Goal: Complete application form: Complete application form

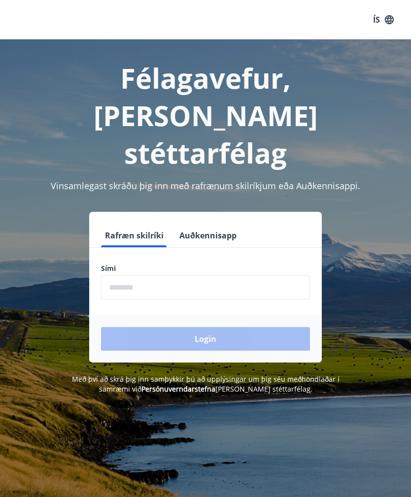
click at [167, 275] on input "phone" at bounding box center [205, 287] width 209 height 24
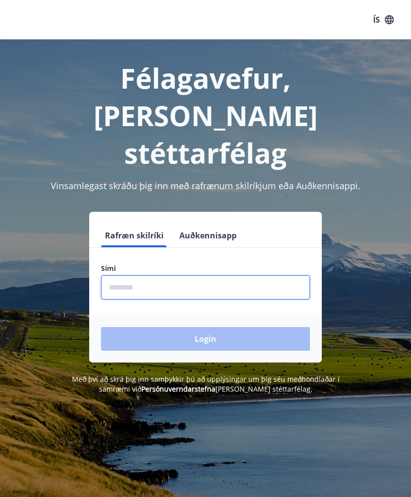
type input "********"
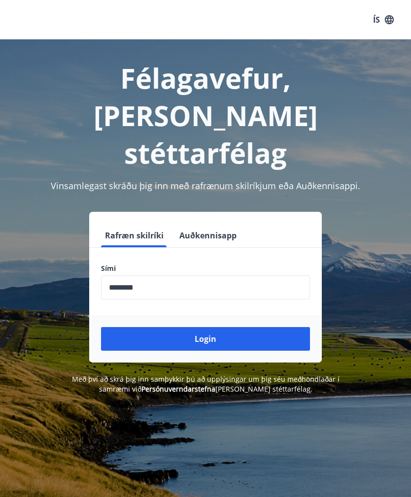
click at [231, 327] on button "Login" at bounding box center [205, 339] width 209 height 24
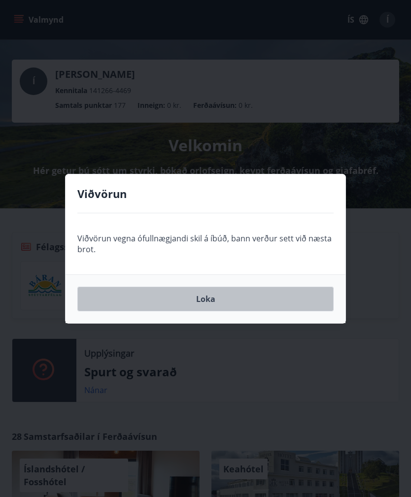
click at [283, 303] on button "Loka" at bounding box center [205, 299] width 256 height 25
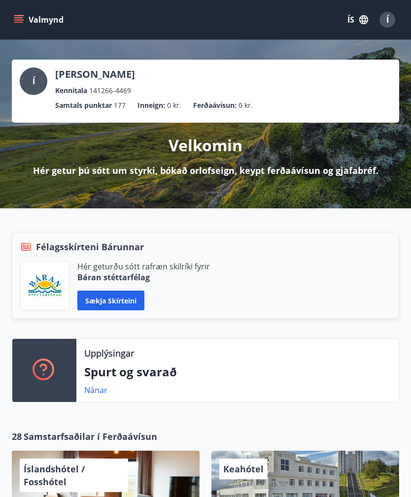
click at [21, 20] on icon "menu" at bounding box center [19, 19] width 11 height 1
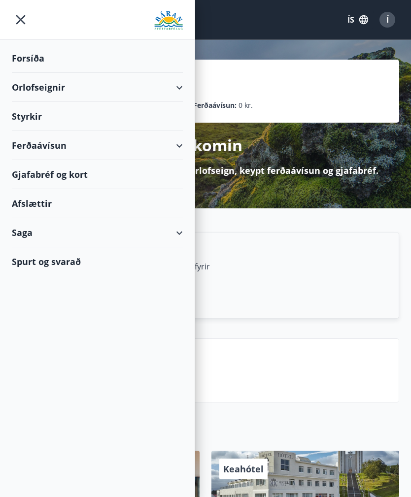
click at [39, 57] on div "Forsíða" at bounding box center [97, 58] width 171 height 29
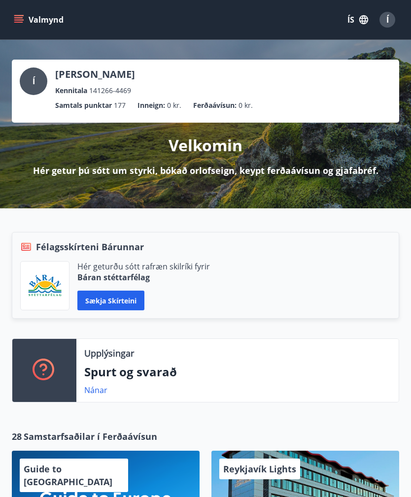
click at [26, 15] on button "Valmynd" at bounding box center [40, 20] width 56 height 18
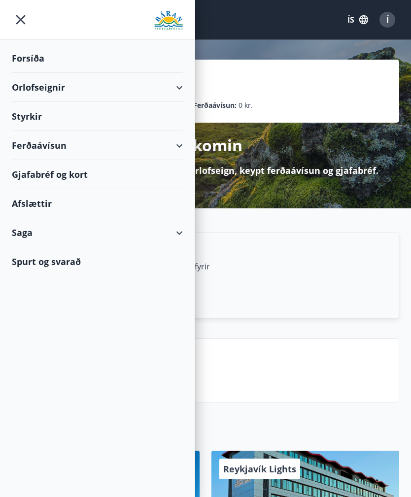
click at [41, 117] on div "Styrkir" at bounding box center [97, 116] width 171 height 29
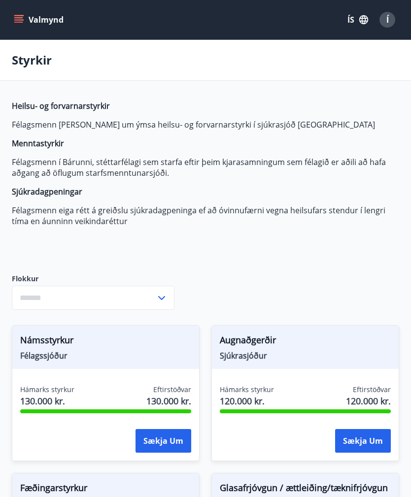
type input "***"
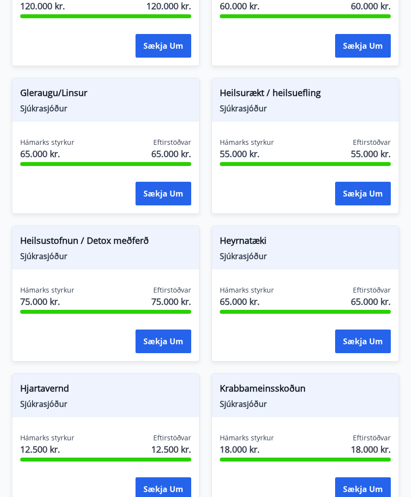
scroll to position [543, 0]
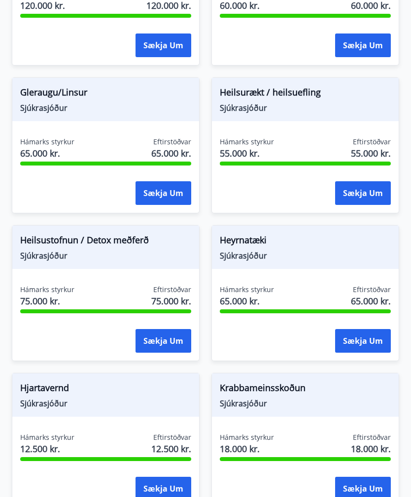
click at [366, 205] on button "Sækja um" at bounding box center [363, 193] width 56 height 24
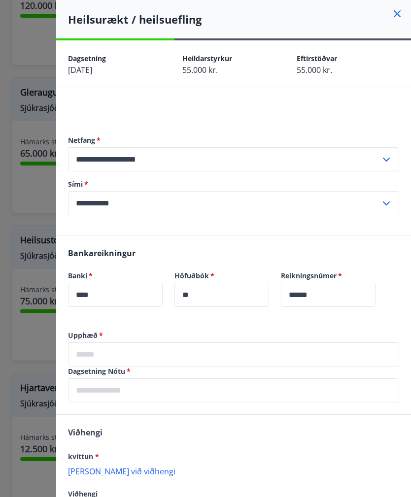
click at [394, 15] on icon at bounding box center [397, 14] width 12 height 12
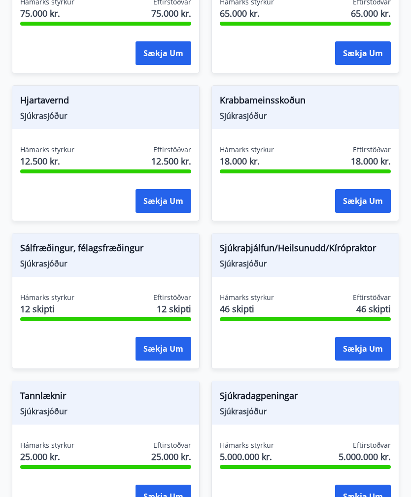
scroll to position [831, 0]
click at [364, 360] on button "Sækja um" at bounding box center [363, 349] width 56 height 24
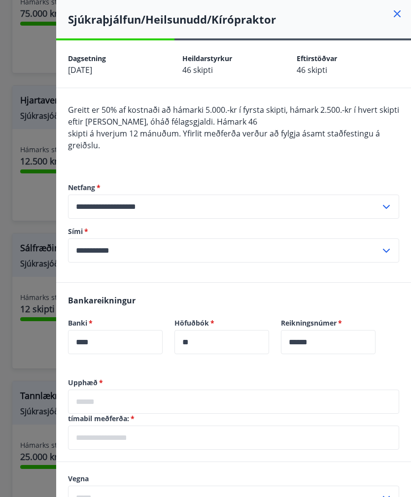
click at [116, 343] on input "****" at bounding box center [115, 342] width 95 height 24
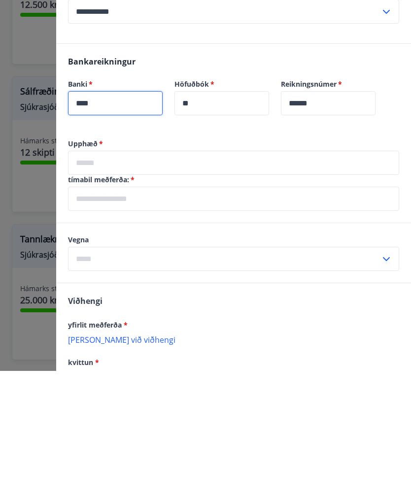
scroll to position [112, 0]
click at [130, 373] on input "text" at bounding box center [224, 385] width 312 height 24
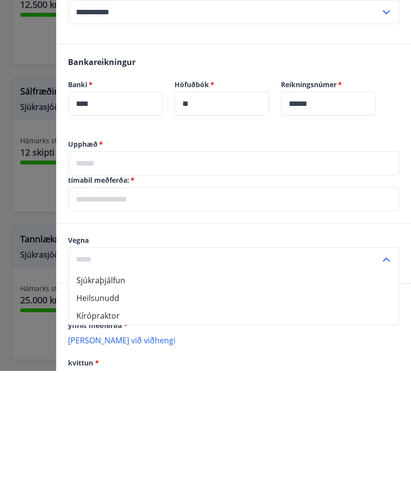
click at [112, 397] on li "Sjúkraþjálfun" at bounding box center [233, 406] width 330 height 18
type input "**********"
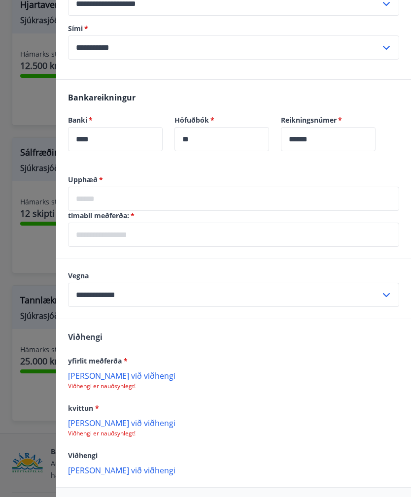
scroll to position [202, 0]
click at [112, 377] on p "[PERSON_NAME] við viðhengi" at bounding box center [233, 376] width 331 height 10
click at [116, 379] on p "[PERSON_NAME] við viðhengi" at bounding box center [233, 376] width 331 height 10
click at [120, 378] on p "[PERSON_NAME] við viðhengi" at bounding box center [233, 376] width 331 height 10
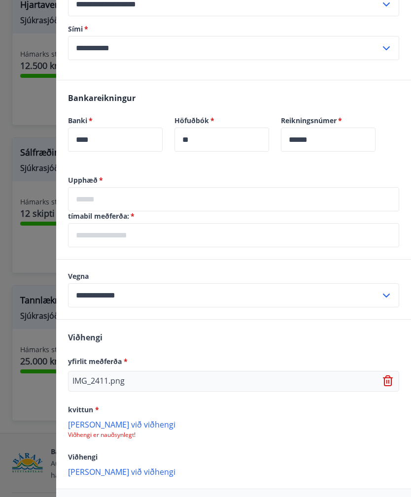
click at [387, 380] on icon at bounding box center [389, 381] width 12 height 12
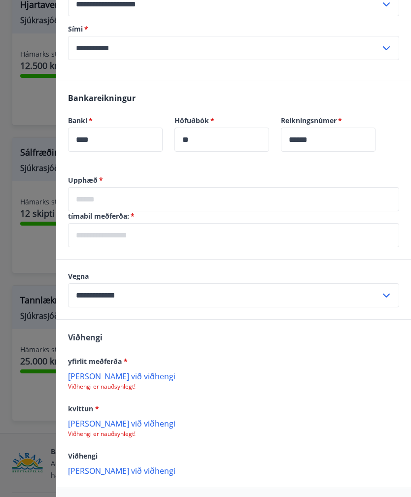
click at [106, 379] on p "[PERSON_NAME] við viðhengi" at bounding box center [233, 376] width 331 height 10
click at [115, 377] on p "[PERSON_NAME] við viðhengi" at bounding box center [233, 376] width 331 height 10
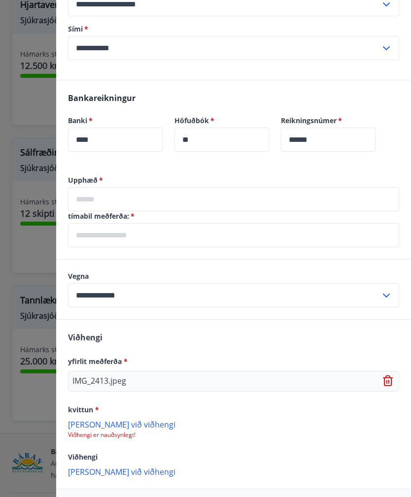
click at [118, 427] on p "[PERSON_NAME] við viðhengi" at bounding box center [233, 424] width 331 height 10
click at [119, 427] on p "[PERSON_NAME] við viðhengi" at bounding box center [233, 424] width 331 height 10
click at [388, 383] on icon at bounding box center [388, 382] width 1 height 4
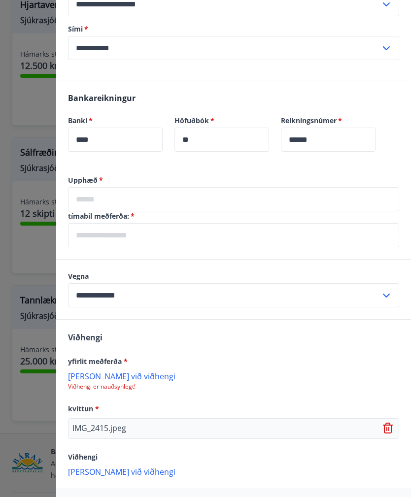
click at [109, 380] on p "[PERSON_NAME] við viðhengi" at bounding box center [233, 376] width 331 height 10
click at [103, 199] on input "text" at bounding box center [233, 199] width 331 height 24
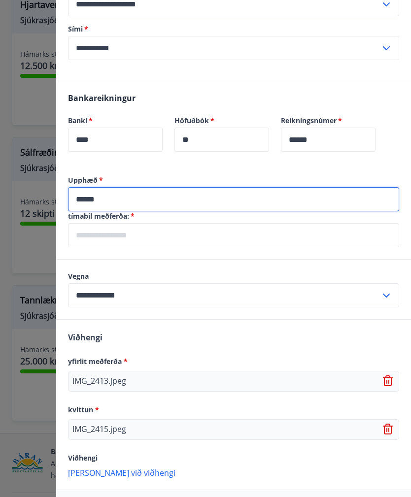
type input "******"
click at [116, 231] on input "text" at bounding box center [233, 235] width 331 height 24
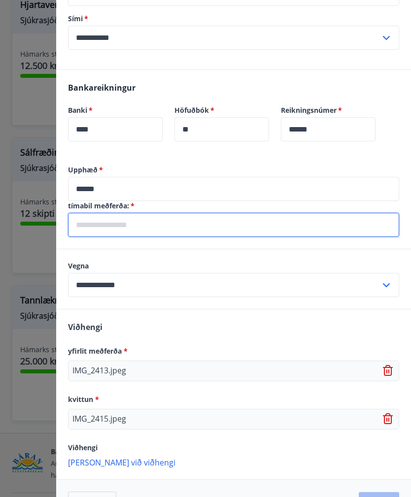
scroll to position [212, 0]
type input "**********"
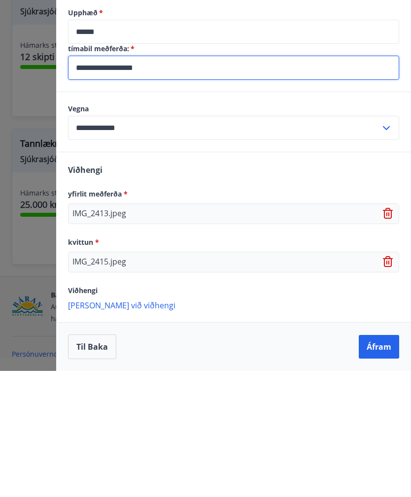
scroll to position [244, 0]
click at [383, 461] on button "Áfram" at bounding box center [378, 473] width 40 height 24
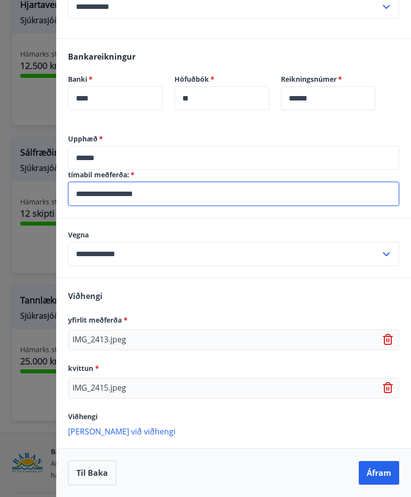
scroll to position [0, 0]
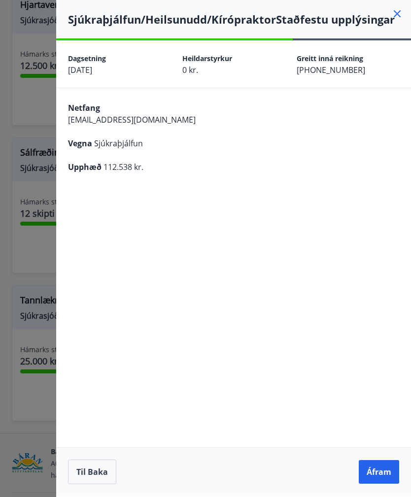
click at [397, 10] on icon at bounding box center [397, 14] width 12 height 12
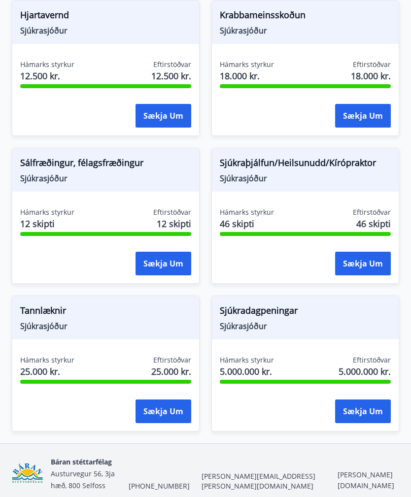
scroll to position [926, 0]
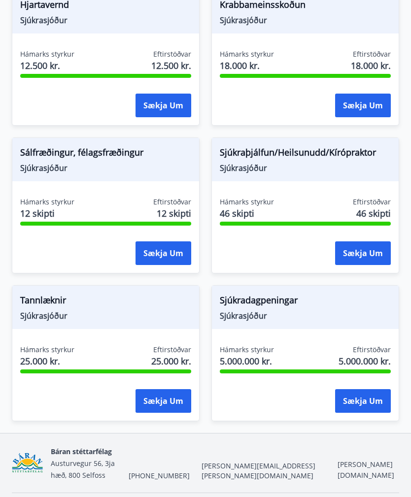
click at [367, 264] on button "Sækja um" at bounding box center [363, 253] width 56 height 24
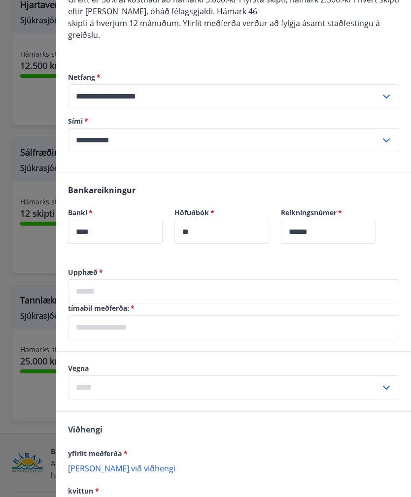
scroll to position [128, 0]
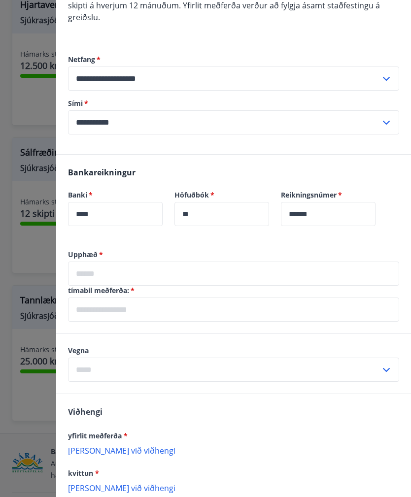
click at [109, 271] on input "text" at bounding box center [233, 273] width 331 height 24
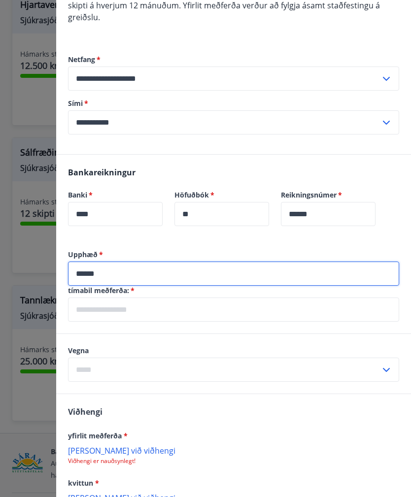
type input "******"
click at [182, 307] on input "text" at bounding box center [233, 309] width 331 height 24
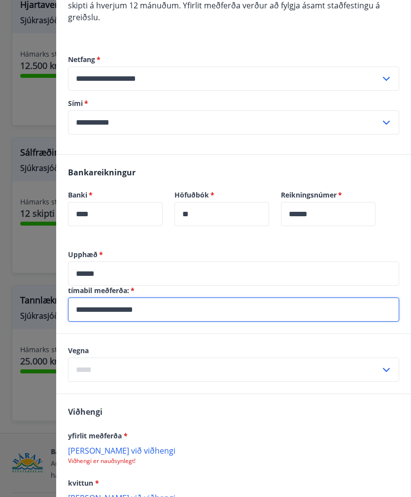
type input "**********"
click at [244, 361] on input "text" at bounding box center [224, 369] width 312 height 24
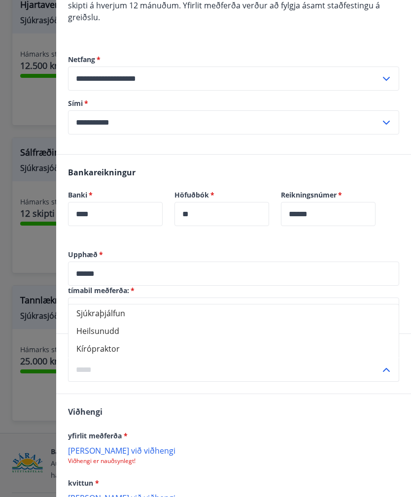
scroll to position [958, 0]
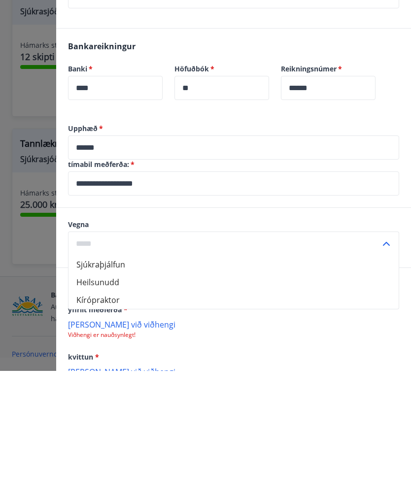
click at [115, 382] on li "Sjúkraþjálfun" at bounding box center [233, 391] width 330 height 18
type input "**********"
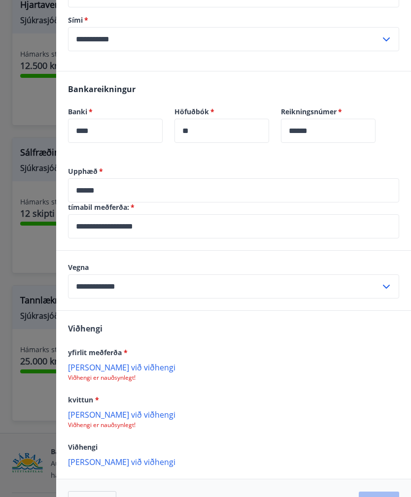
scroll to position [210, 0]
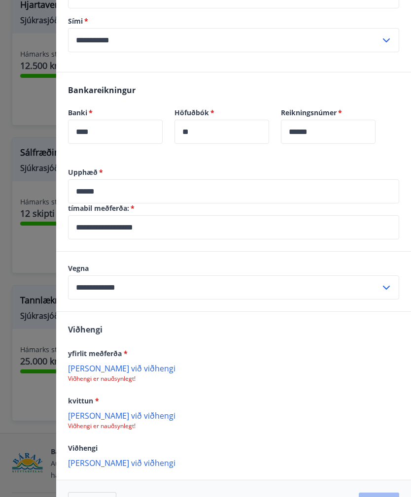
click at [114, 373] on p "[PERSON_NAME] við viðhengi" at bounding box center [233, 368] width 331 height 10
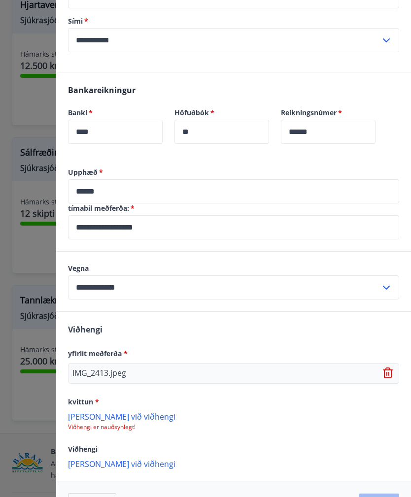
click at [124, 421] on p "[PERSON_NAME] við viðhengi" at bounding box center [233, 416] width 331 height 10
click at [383, 496] on button "Áfram" at bounding box center [378, 506] width 40 height 24
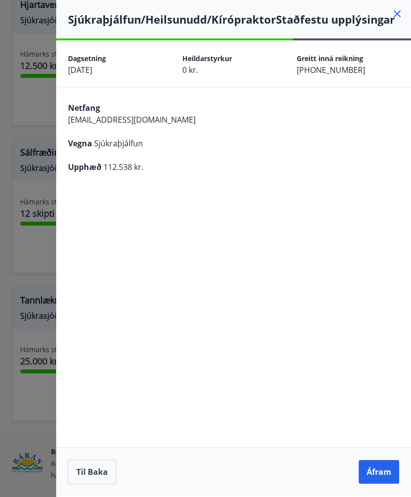
click at [383, 483] on button "Áfram" at bounding box center [378, 472] width 40 height 24
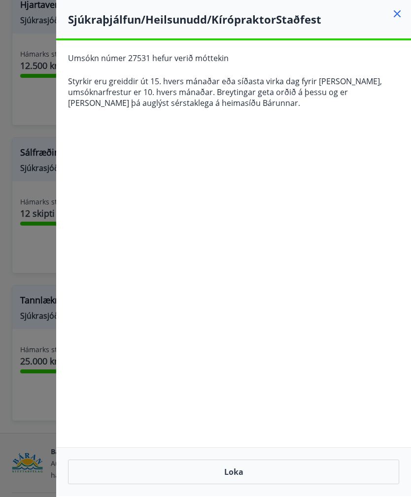
click at [393, 14] on icon at bounding box center [397, 14] width 12 height 12
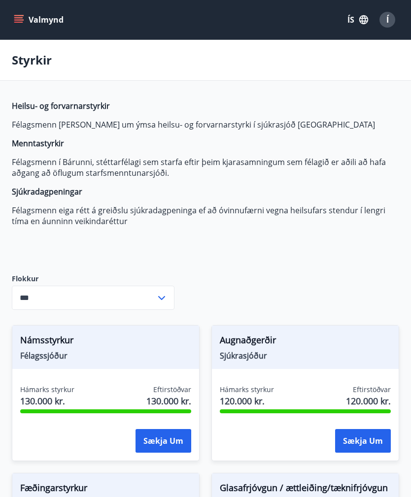
click at [20, 11] on button "Valmynd" at bounding box center [40, 20] width 56 height 18
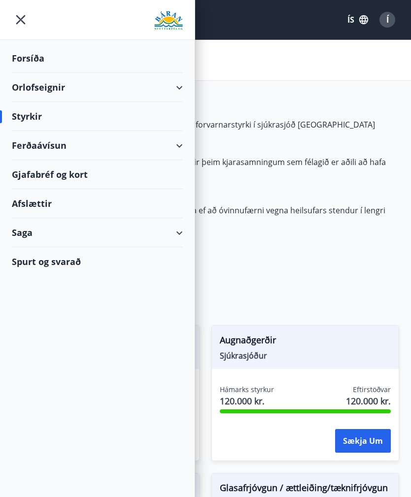
click at [37, 56] on div "Forsíða" at bounding box center [97, 58] width 171 height 29
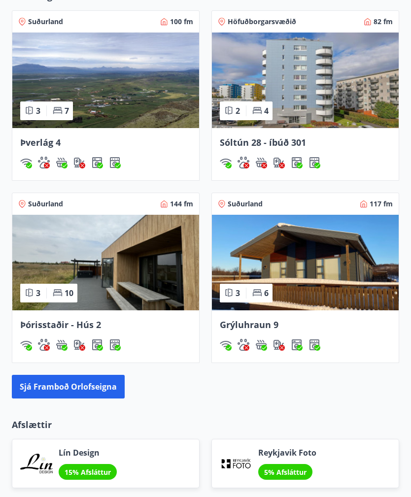
scroll to position [830, 0]
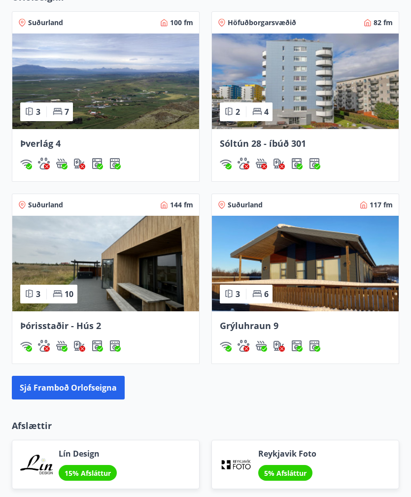
click at [278, 344] on img "Hleðslustöð fyrir rafbíla" at bounding box center [279, 346] width 12 height 12
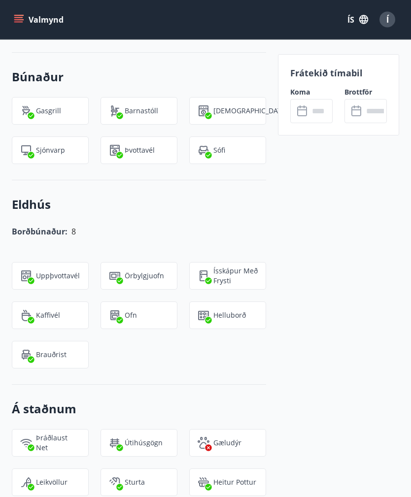
scroll to position [1833, 0]
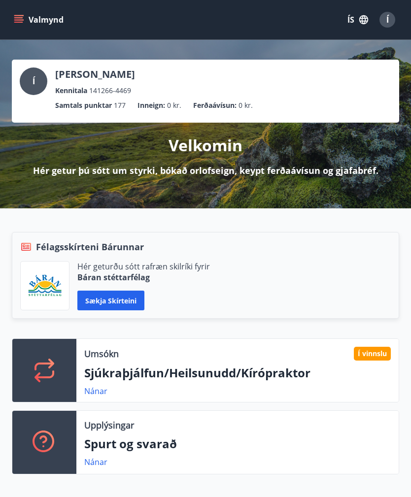
click at [18, 14] on button "Valmynd" at bounding box center [40, 20] width 56 height 18
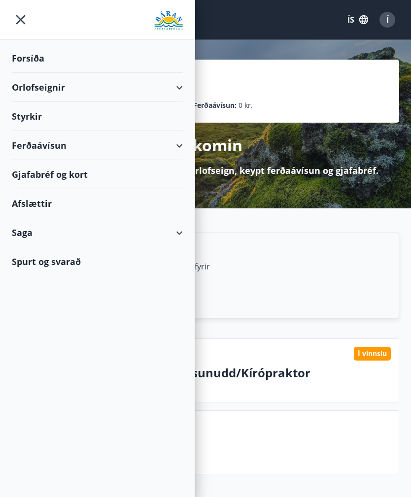
click at [178, 147] on div "Ferðaávísun" at bounding box center [97, 145] width 171 height 29
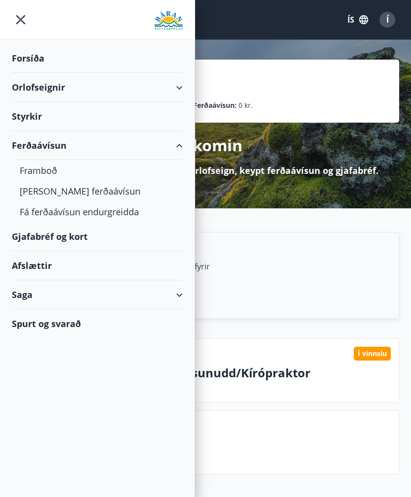
click at [161, 112] on div "Styrkir" at bounding box center [97, 116] width 171 height 29
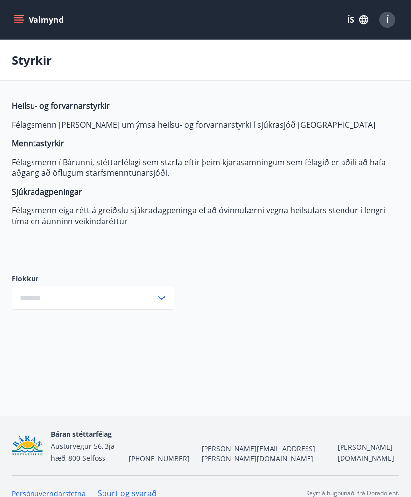
type input "***"
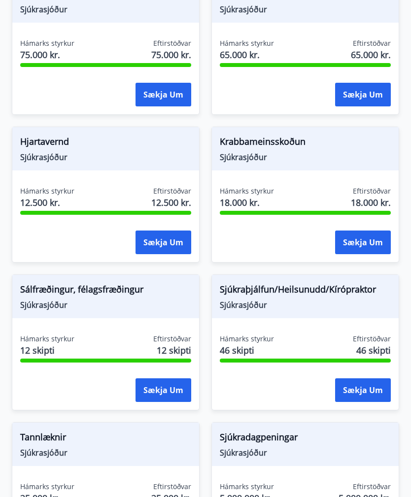
scroll to position [896, 0]
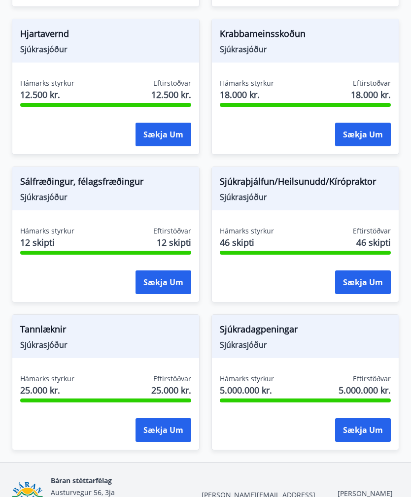
click at [171, 442] on button "Sækja um" at bounding box center [163, 430] width 56 height 24
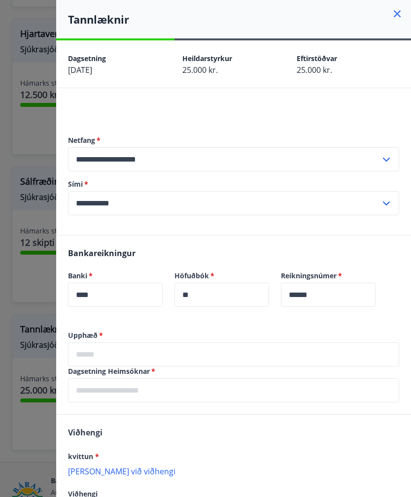
scroll to position [0, 0]
